Goal: Answer question/provide support: Answer question/provide support

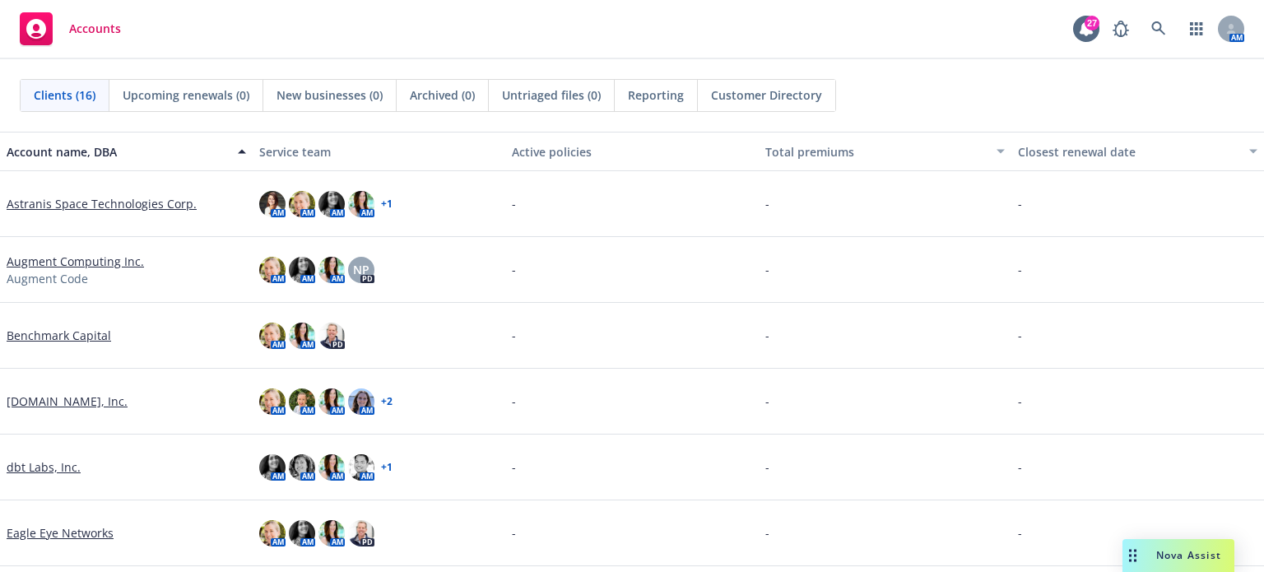
click at [1191, 551] on span "Nova Assist" at bounding box center [1188, 555] width 65 height 14
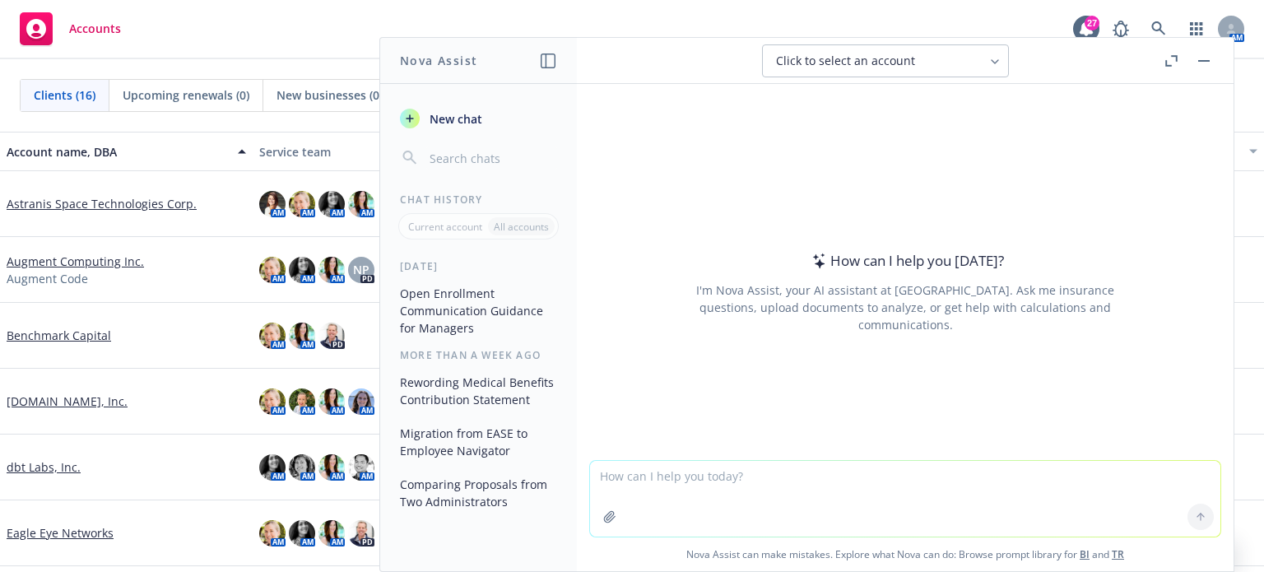
click at [629, 481] on textarea at bounding box center [905, 499] width 630 height 76
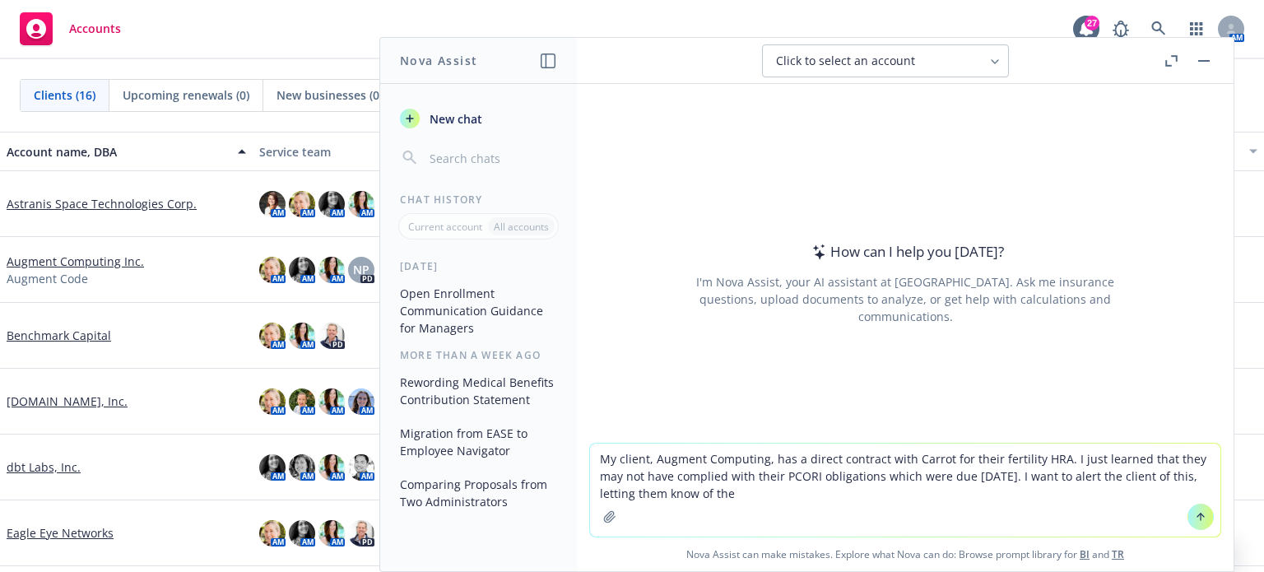
click at [741, 494] on textarea "My client, Augment Computing, has a direct contract with Carrot for their ferti…" at bounding box center [905, 490] width 630 height 93
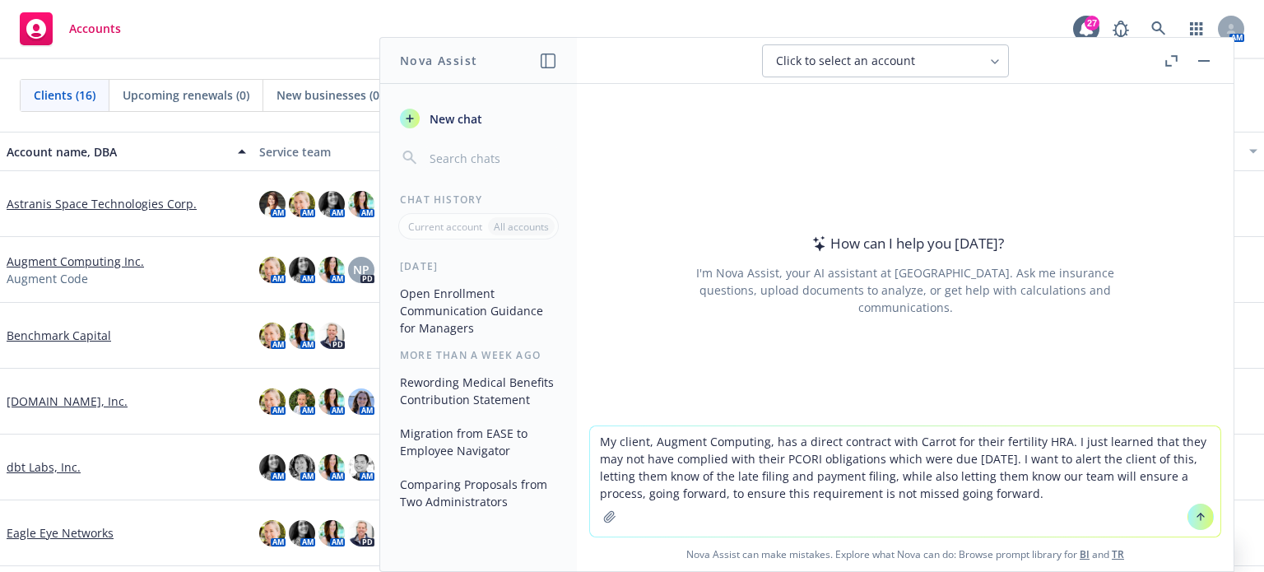
type textarea "My client, Augment Computing, has a direct contract with Carrot for their ferti…"
click at [1195, 523] on icon at bounding box center [1201, 517] width 12 height 12
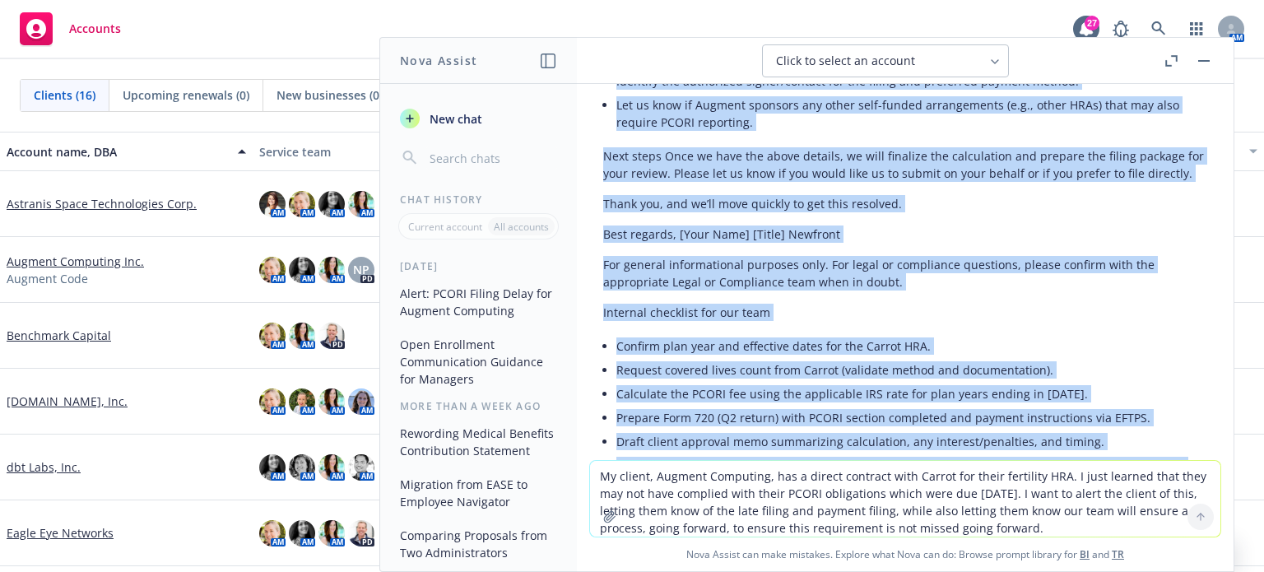
scroll to position [695, 0]
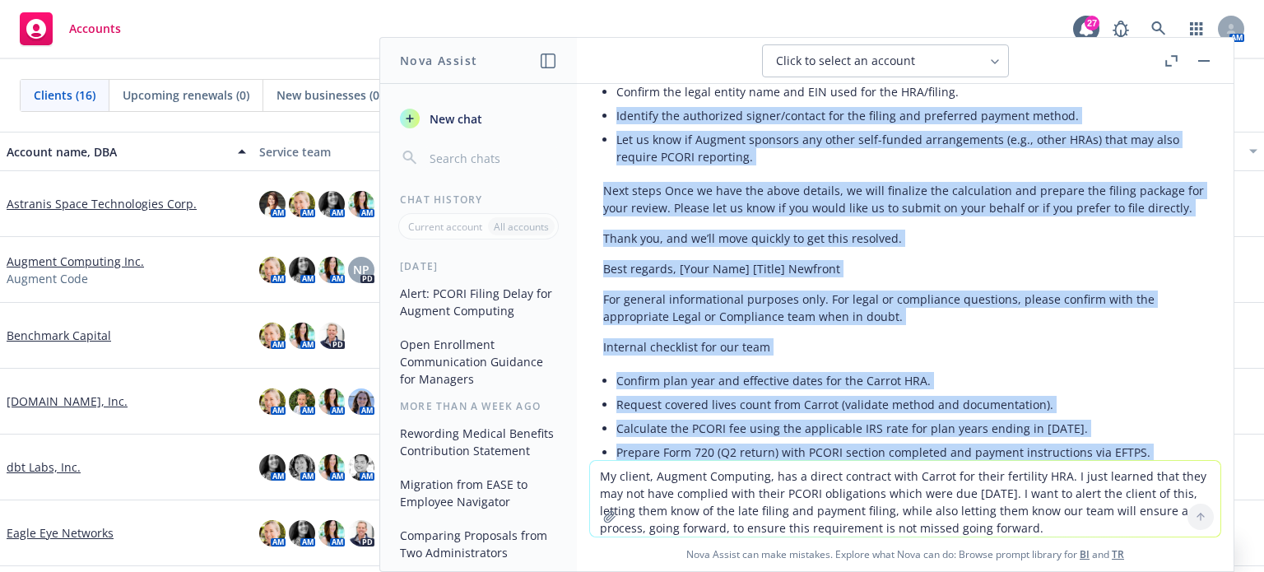
drag, startPoint x: 952, startPoint y: 375, endPoint x: 580, endPoint y: 121, distance: 450.6
click at [579, 117] on div "My client, Augment Computing, has a direct contract with Carrot for their ferti…" at bounding box center [905, 272] width 657 height 376
click at [795, 343] on p "Internal checklist for our team" at bounding box center [905, 346] width 604 height 17
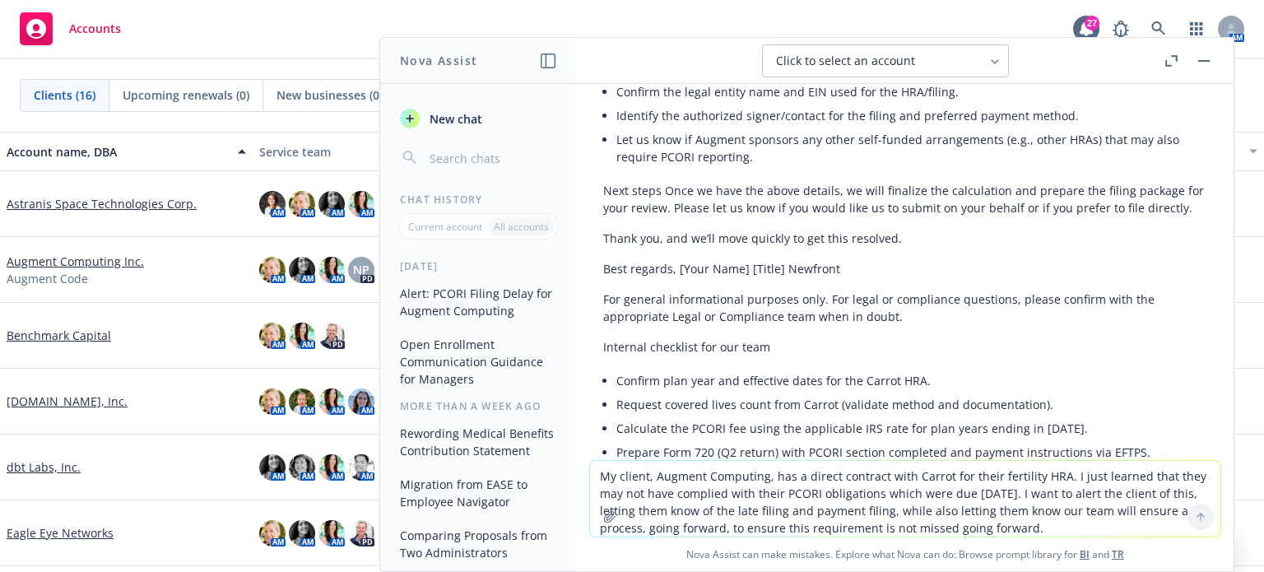
click at [863, 262] on p "Best regards, [Your Name] [Title] Newfront" at bounding box center [905, 268] width 604 height 17
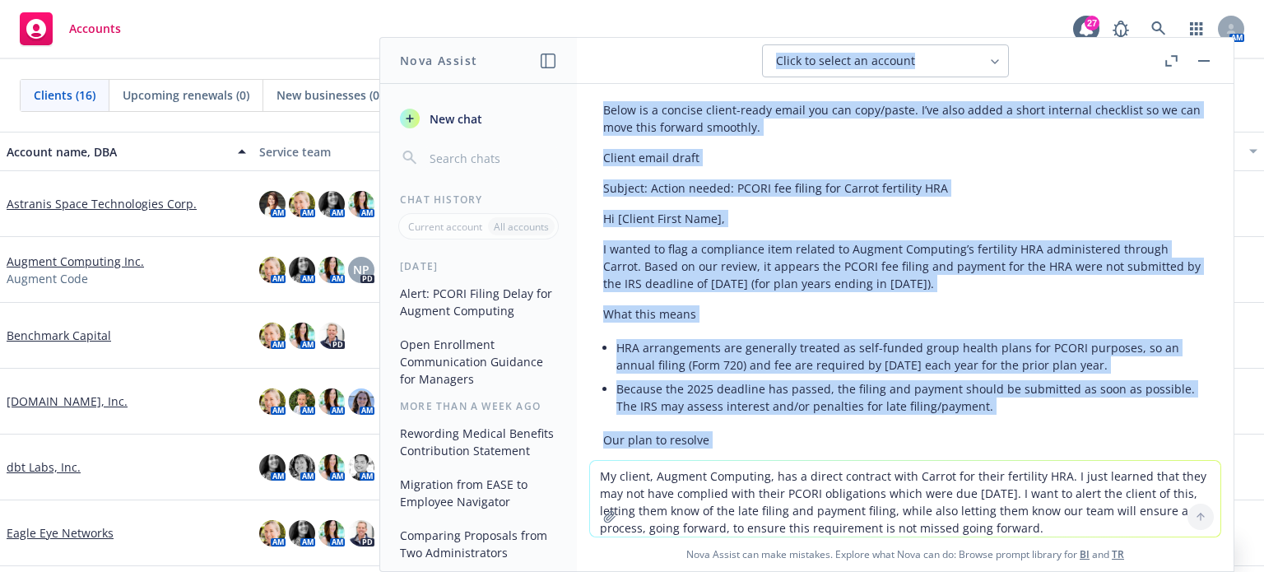
scroll to position [95, 0]
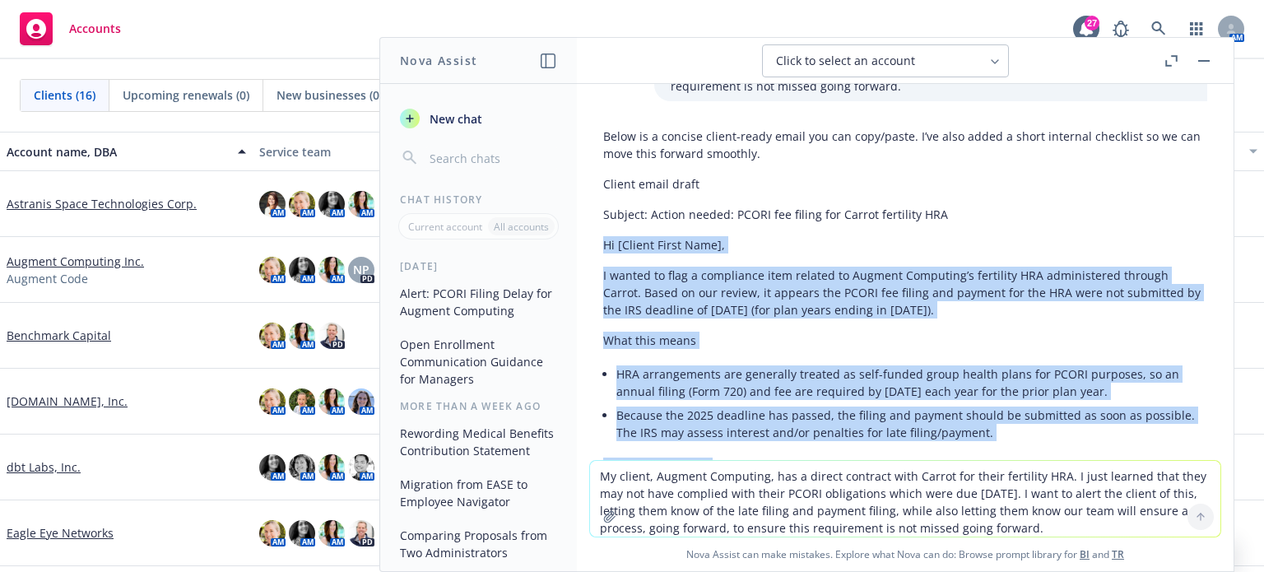
drag, startPoint x: 909, startPoint y: 238, endPoint x: 579, endPoint y: 238, distance: 330.0
click at [579, 238] on div "My client, Augment Computing, has a direct contract with Carrot for their ferti…" at bounding box center [905, 272] width 657 height 376
copy div "Lo [Ipsumd Sitam Cons], A elitse do eius t incididunt utla etdolor ma Aliquae A…"
